Goal: Check status: Check status

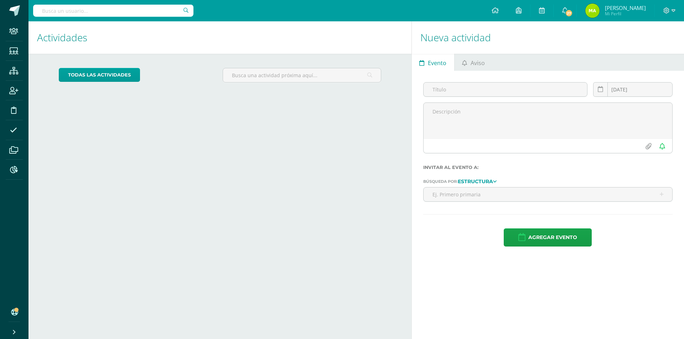
click at [86, 11] on input "text" at bounding box center [113, 11] width 160 height 12
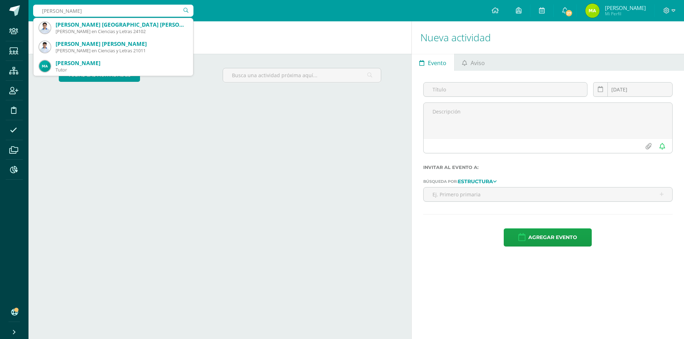
type input "anthony"
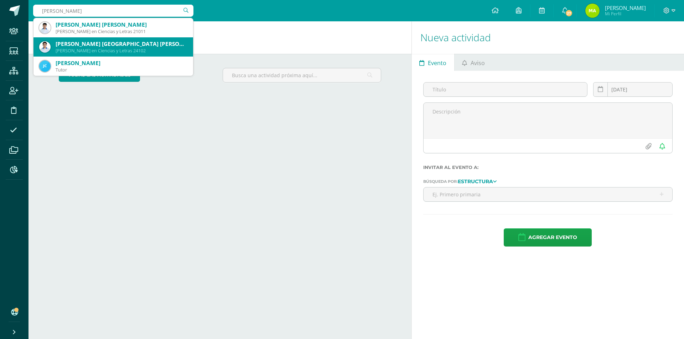
click at [84, 47] on div "Anthony Lysander España Perez" at bounding box center [122, 43] width 132 height 7
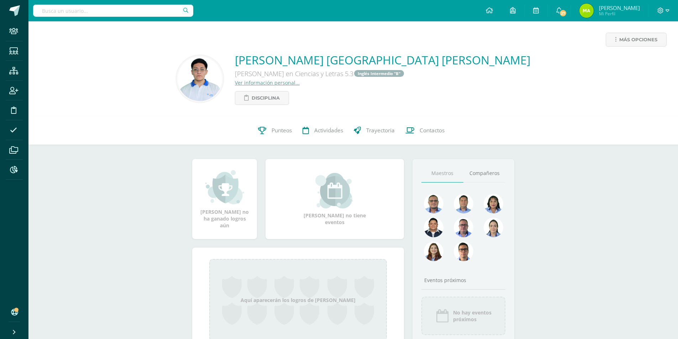
click at [121, 12] on input "text" at bounding box center [113, 11] width 160 height 12
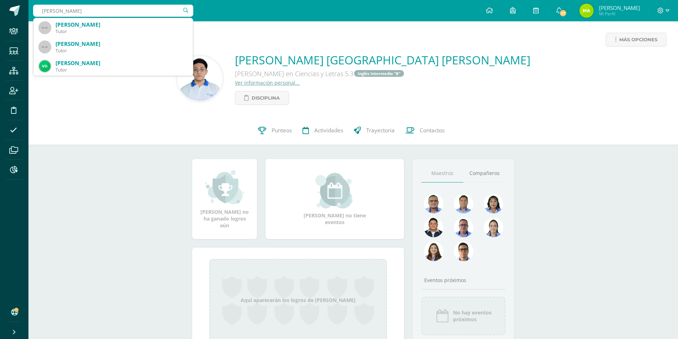
type input "victoria guerra"
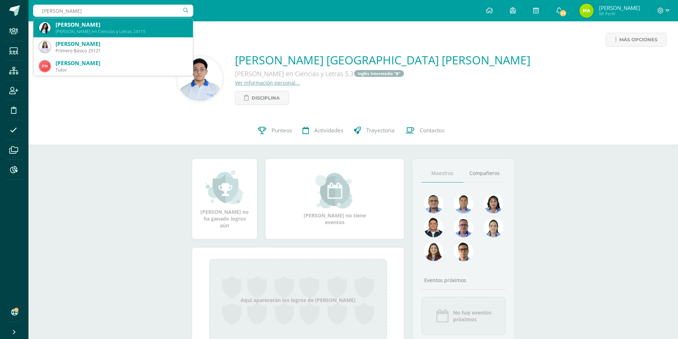
click at [96, 32] on div "Quinto Bachillerato en Ciencias y Letras 24115" at bounding box center [122, 31] width 132 height 6
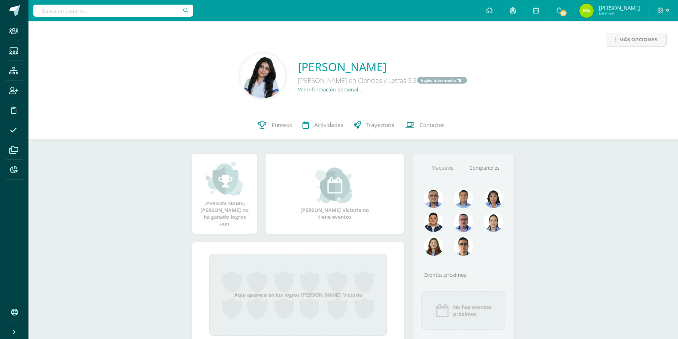
click at [323, 89] on link "Ver información personal..." at bounding box center [330, 89] width 65 height 7
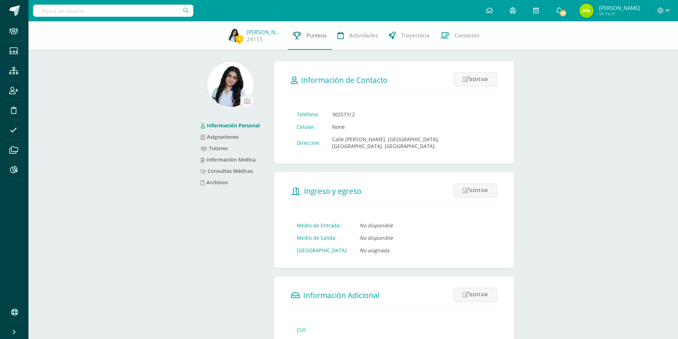
click at [311, 39] on span "Punteos" at bounding box center [317, 35] width 20 height 7
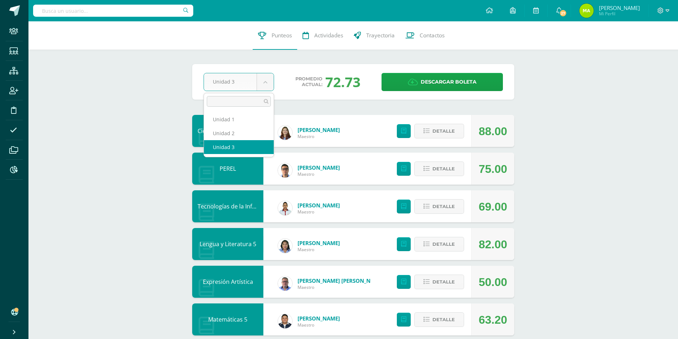
click at [261, 82] on body "Staff Estudiantes Estructura Inscripción Disciplina Asistencia Archivos Reporte…" at bounding box center [339, 326] width 678 height 652
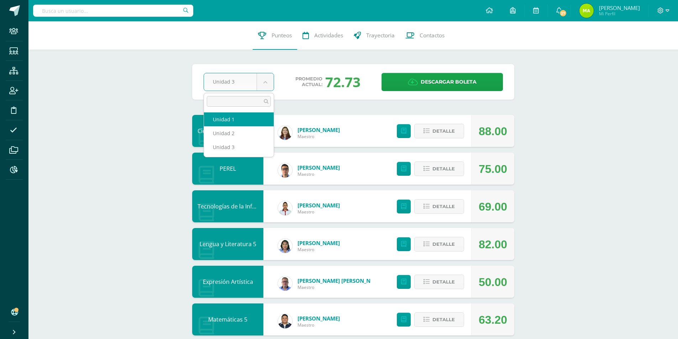
select select "Unidad 1"
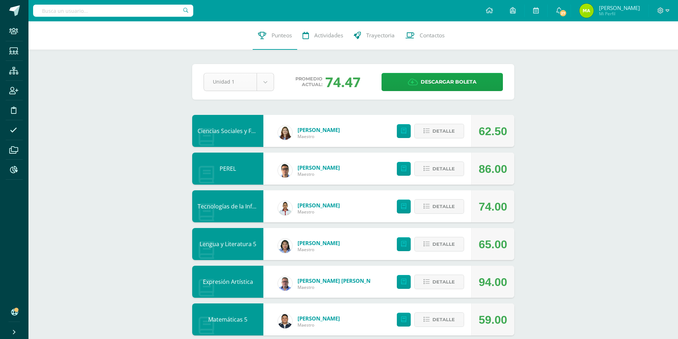
click at [241, 83] on body "Staff Estudiantes Estructura Inscripción Disciplina Asistencia Archivos Reporte…" at bounding box center [339, 326] width 678 height 652
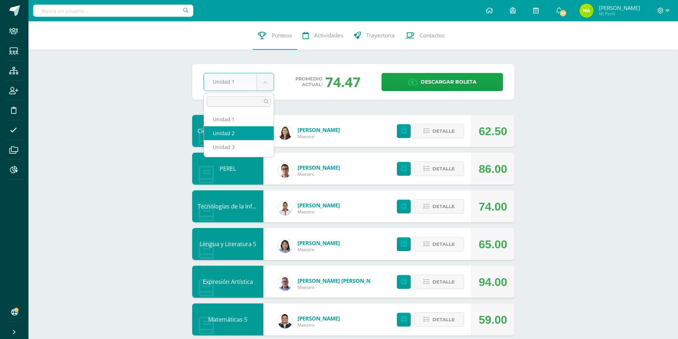
select select "Unidad 2"
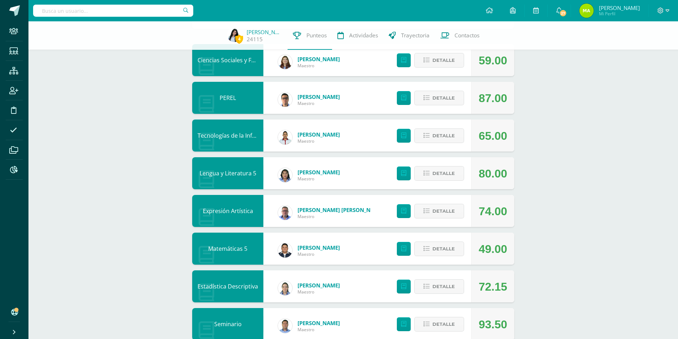
scroll to position [107, 0]
